Goal: Task Accomplishment & Management: Complete application form

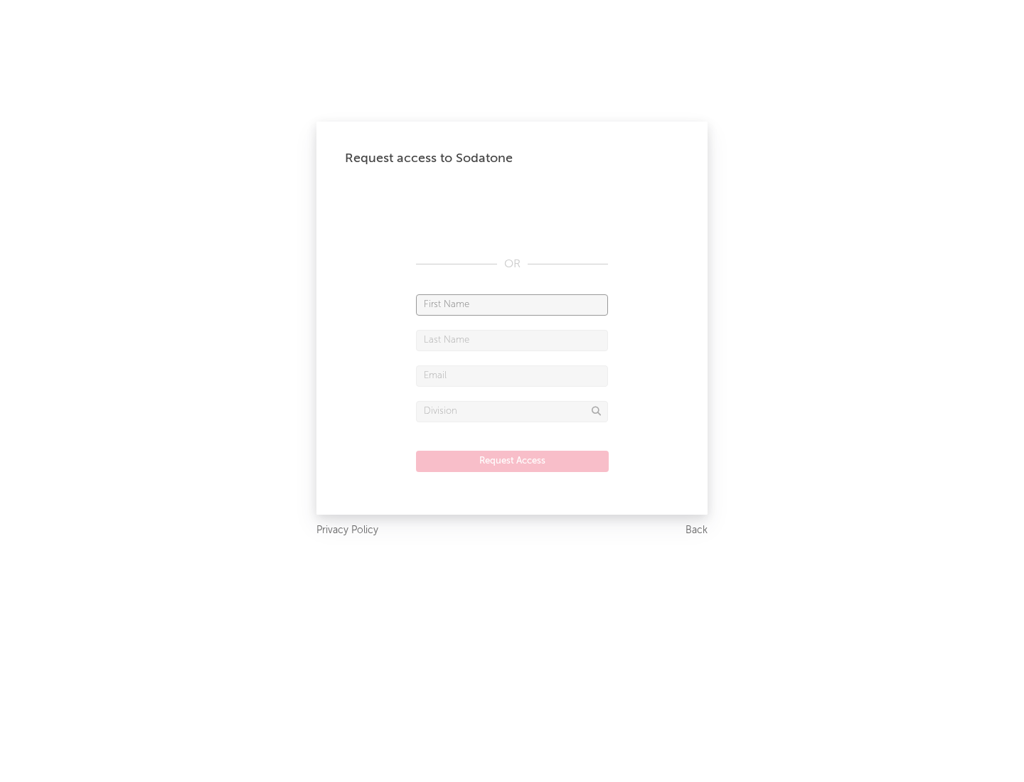
click at [512, 304] on input "text" at bounding box center [512, 304] width 192 height 21
type input "[PERSON_NAME]"
click at [512, 340] on input "text" at bounding box center [512, 340] width 192 height 21
type input "[PERSON_NAME]"
click at [512, 375] on input "text" at bounding box center [512, 376] width 192 height 21
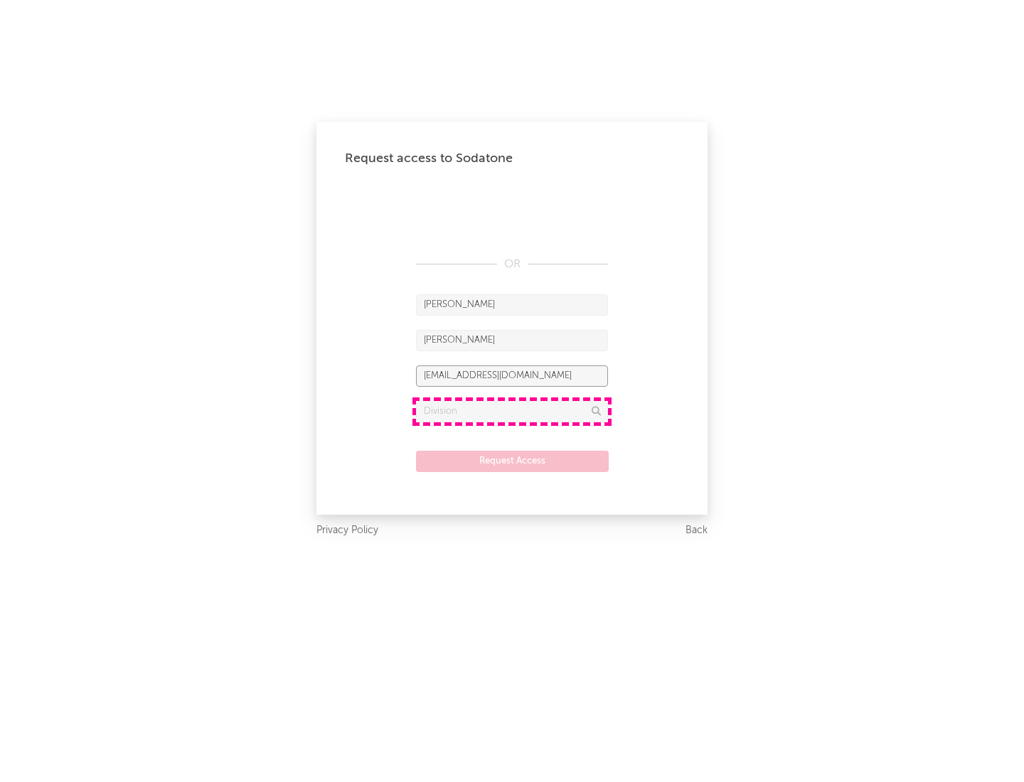
type input "[EMAIL_ADDRESS][DOMAIN_NAME]"
click at [512, 411] on input "text" at bounding box center [512, 411] width 192 height 21
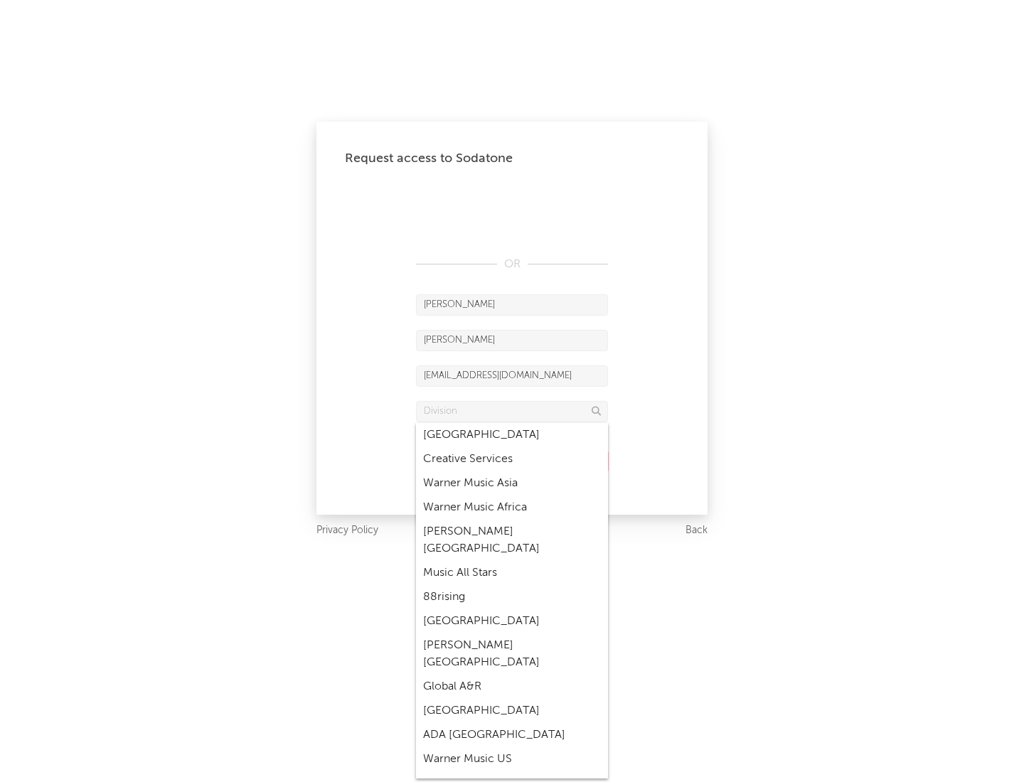
click at [512, 561] on div "Music All Stars" at bounding box center [512, 573] width 192 height 24
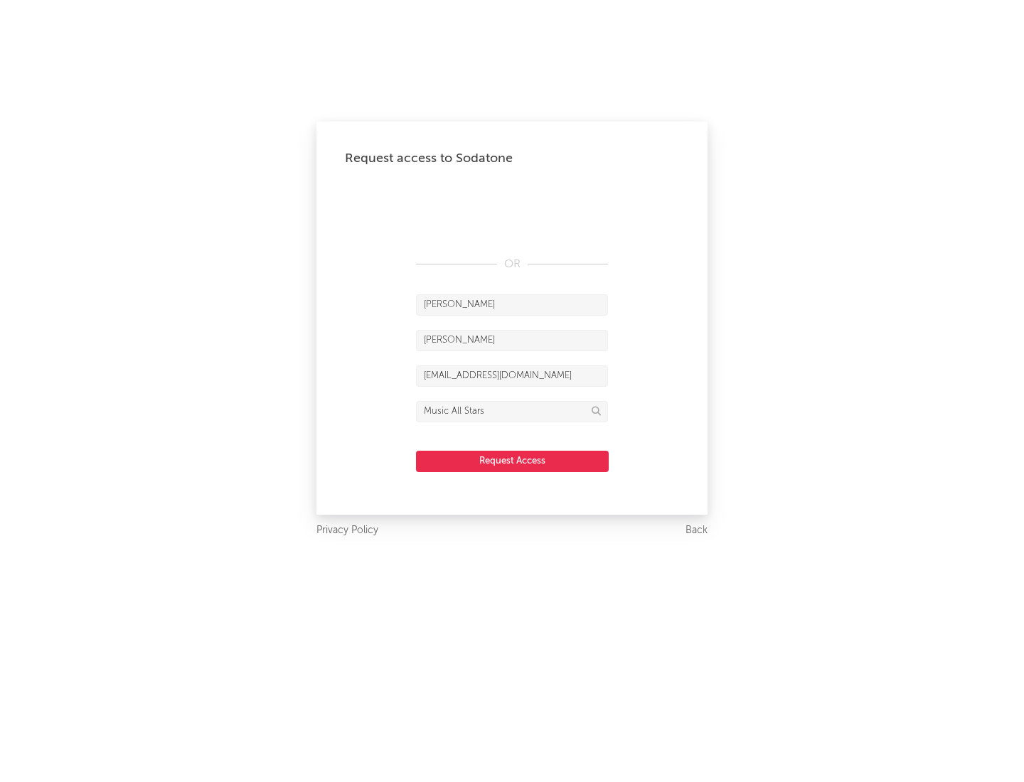
type input "Music All Stars"
click at [512, 461] on button "Request Access" at bounding box center [512, 461] width 193 height 21
